Goal: Check status: Check status

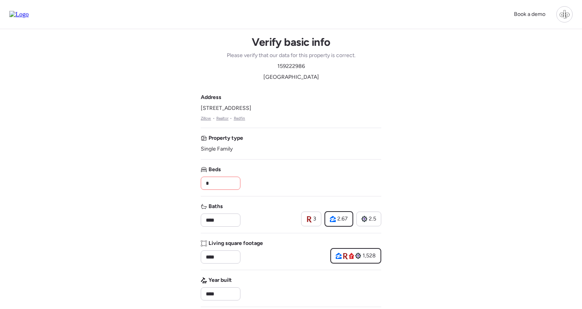
scroll to position [370, 0]
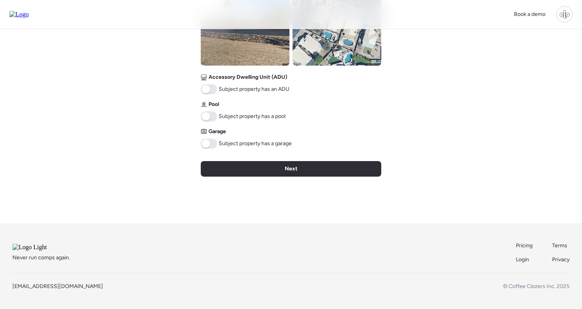
click at [565, 15] on div at bounding box center [564, 14] width 16 height 16
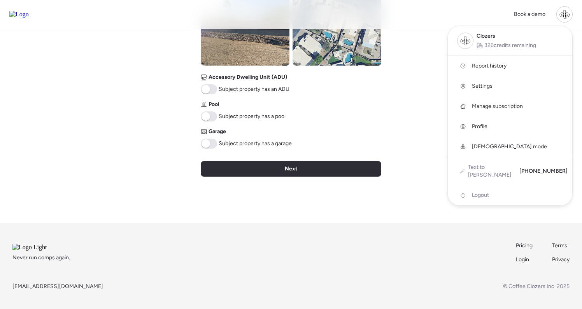
click at [483, 69] on span "Report history" at bounding box center [489, 66] width 35 height 8
click at [384, 224] on div "Never run comps again. Pricing Terms Login Privacy [EMAIL_ADDRESS][DOMAIN_NAME]…" at bounding box center [291, 267] width 582 height 86
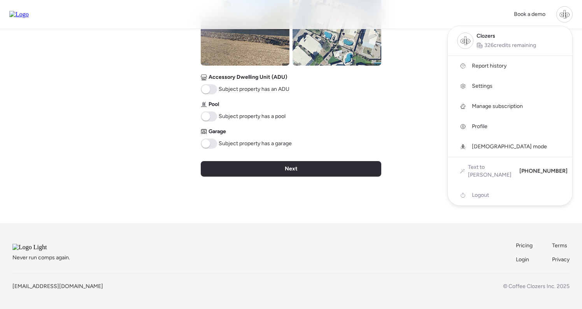
click at [565, 18] on div at bounding box center [564, 14] width 16 height 16
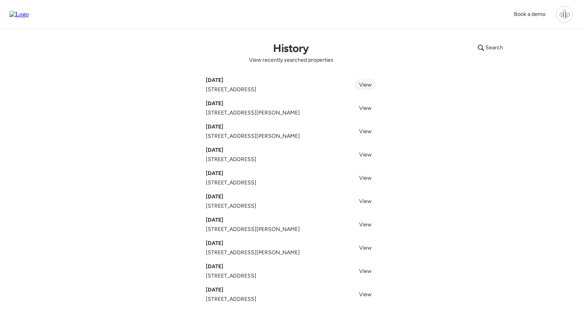
click at [365, 84] on span "View" at bounding box center [365, 85] width 12 height 7
